Goal: Register for event/course: Register for event/course

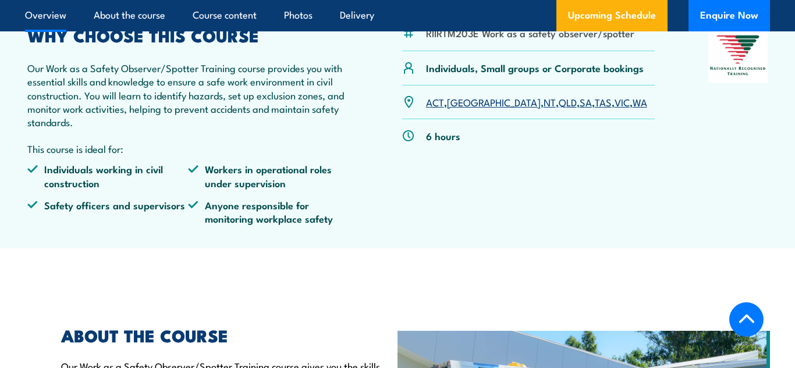
click at [459, 101] on link "[GEOGRAPHIC_DATA]" at bounding box center [494, 102] width 94 height 14
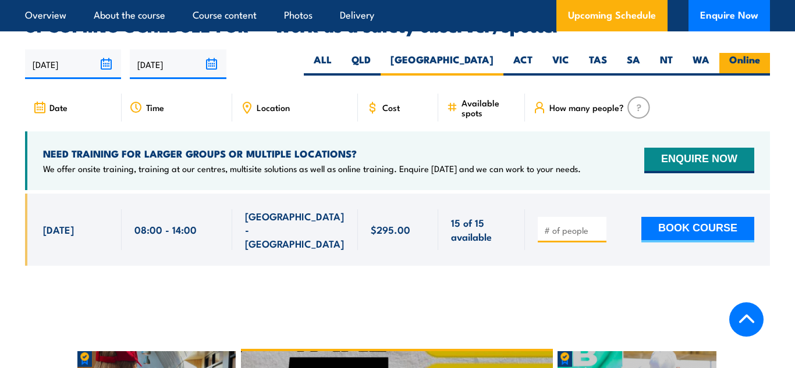
click at [738, 53] on label "Online" at bounding box center [744, 64] width 51 height 23
click at [760, 53] on input "Online" at bounding box center [764, 57] width 8 height 8
radio input "true"
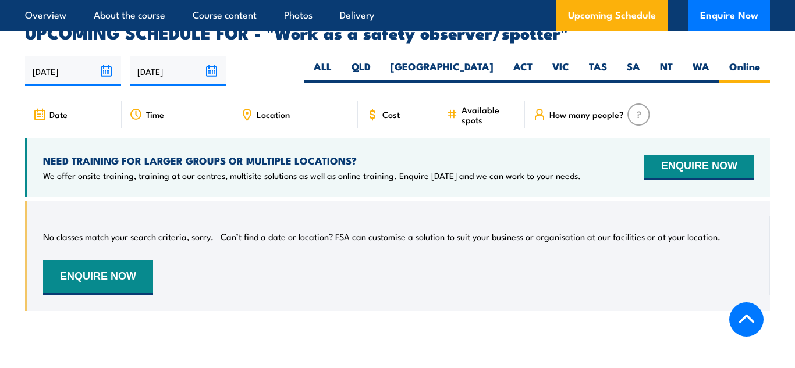
scroll to position [1734, 0]
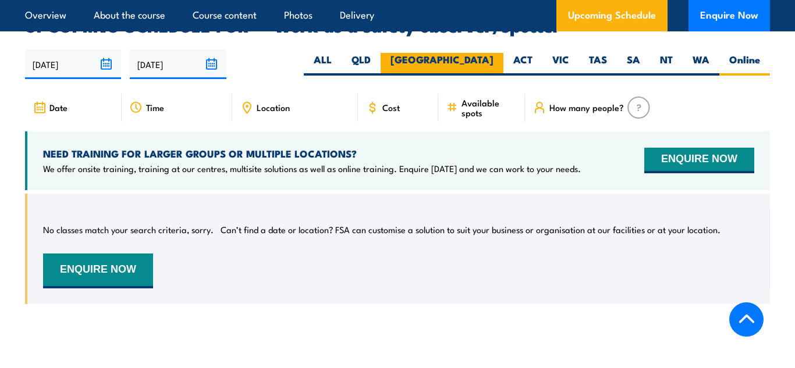
click at [470, 53] on label "[GEOGRAPHIC_DATA]" at bounding box center [442, 64] width 123 height 23
click at [493, 53] on input "[GEOGRAPHIC_DATA]" at bounding box center [497, 57] width 8 height 8
radio input "true"
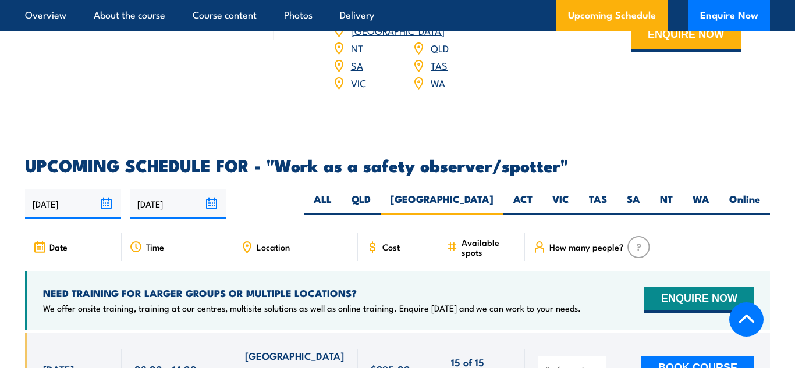
scroll to position [1695, 0]
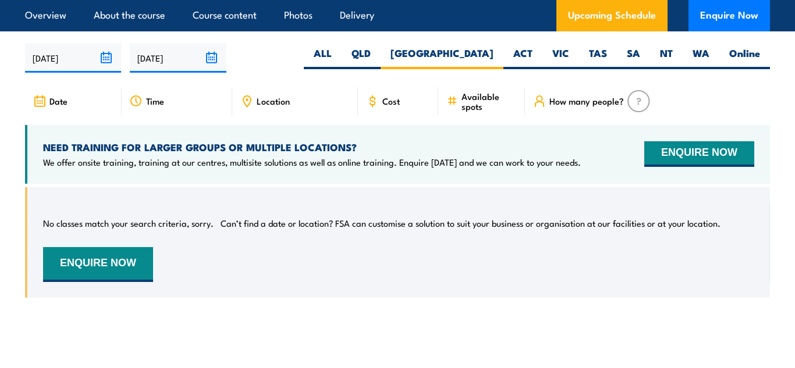
scroll to position [1734, 0]
